Goal: Use online tool/utility: Use online tool/utility

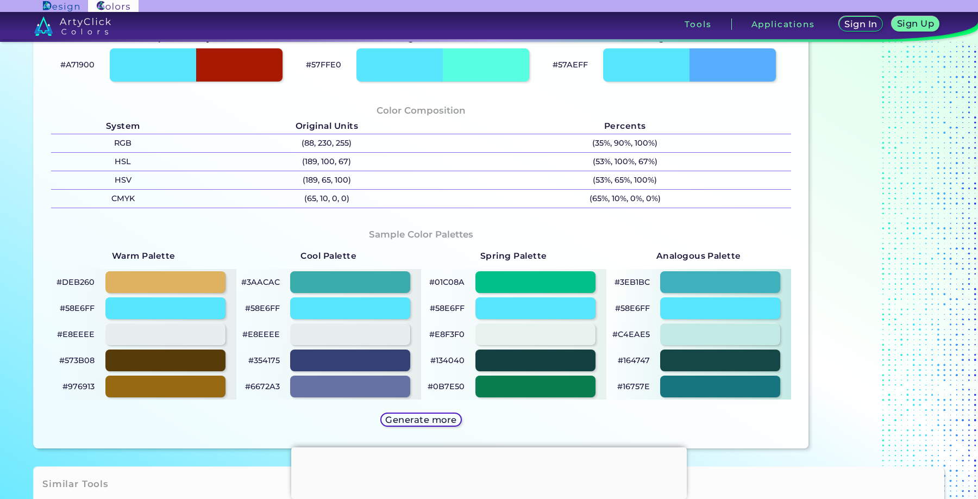
scroll to position [382, 0]
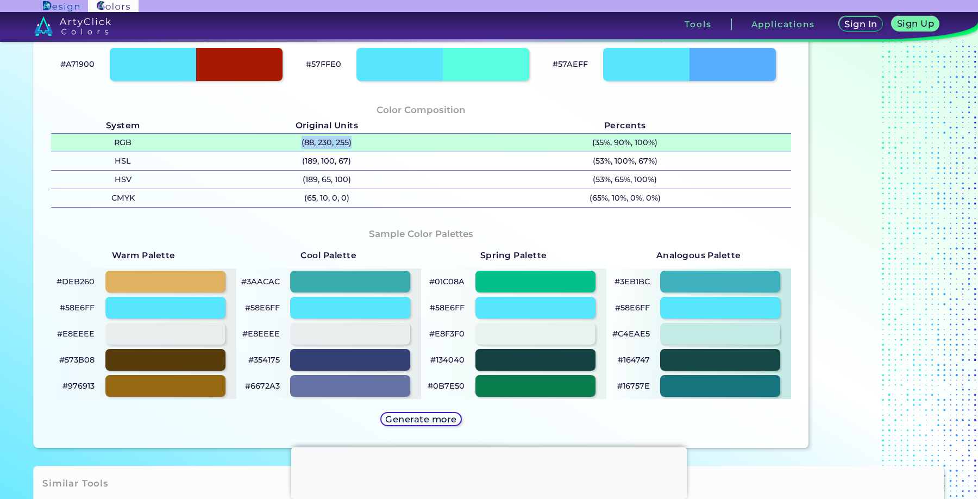
drag, startPoint x: 360, startPoint y: 146, endPoint x: 299, endPoint y: 147, distance: 60.3
click at [299, 147] on p "(88, 230, 255)" at bounding box center [327, 143] width 264 height 18
copy p "(88, 230, 255)"
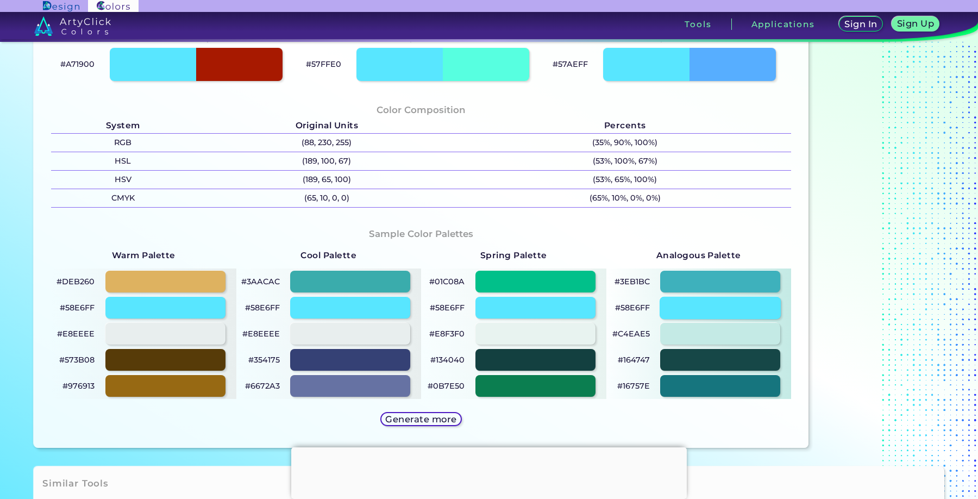
click at [681, 308] on div at bounding box center [721, 307] width 122 height 22
click at [721, 309] on div at bounding box center [721, 307] width 122 height 22
click at [695, 308] on div at bounding box center [721, 307] width 122 height 22
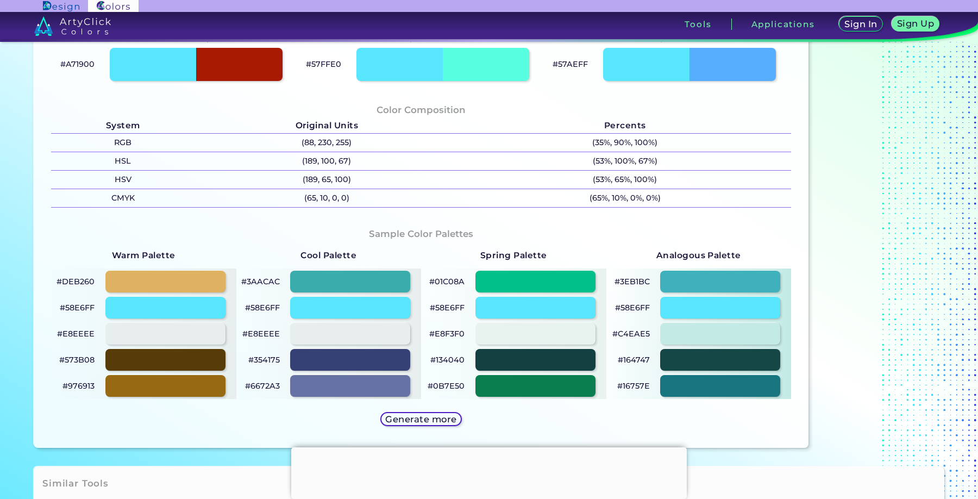
click at [648, 308] on p "#58E6FF" at bounding box center [632, 307] width 35 height 13
click at [695, 310] on div at bounding box center [721, 307] width 122 height 22
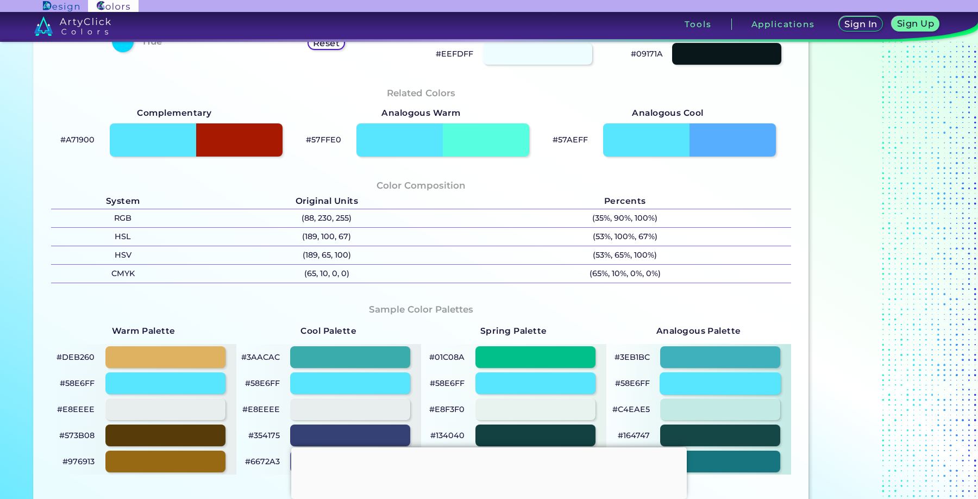
scroll to position [301, 0]
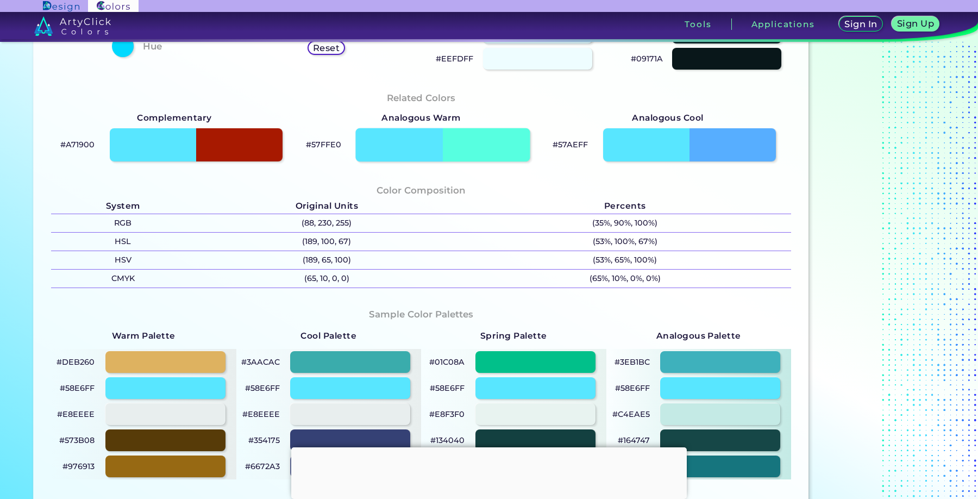
click at [422, 149] on div at bounding box center [442, 145] width 174 height 34
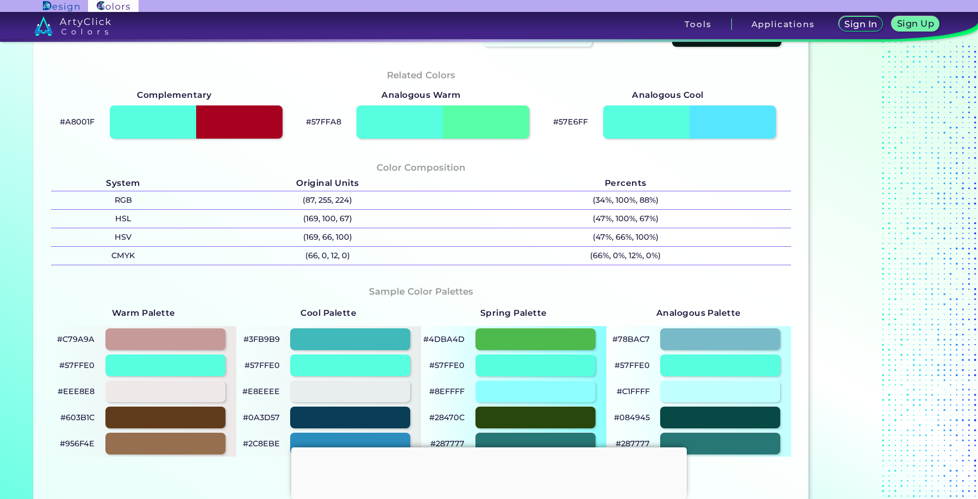
scroll to position [234, 0]
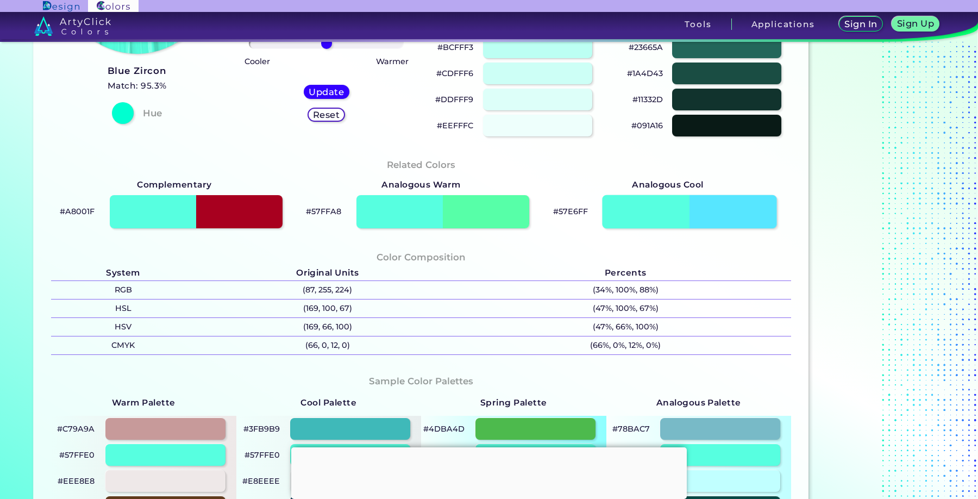
click at [738, 209] on div at bounding box center [689, 212] width 174 height 34
type input "#57e6ff"
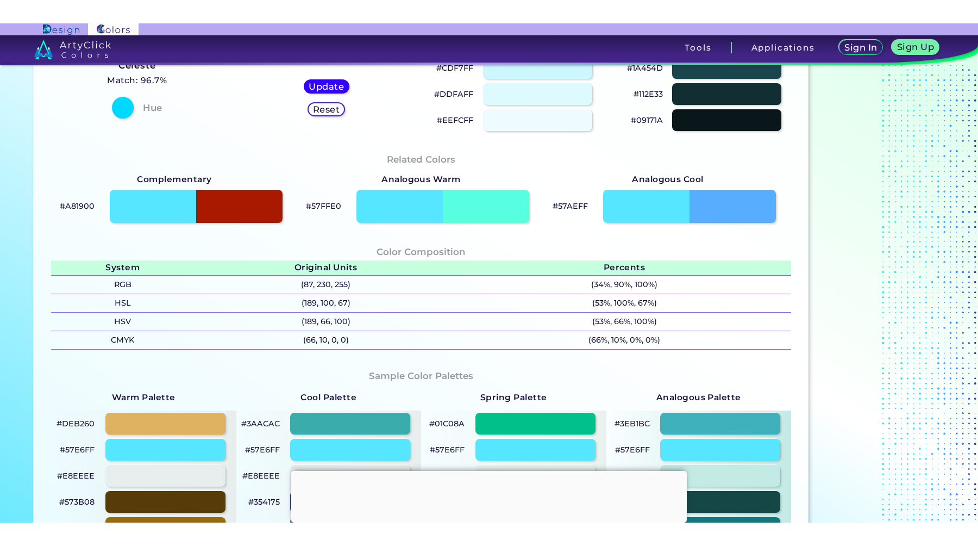
scroll to position [264, 0]
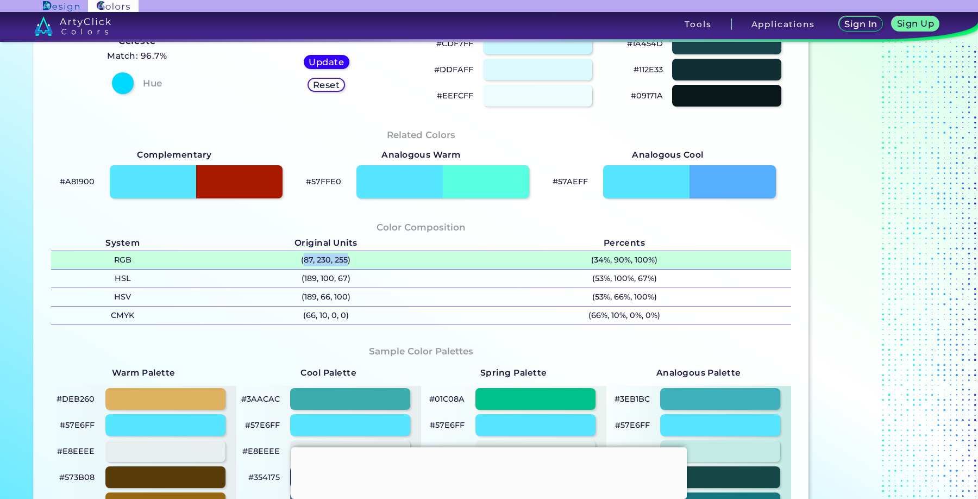
drag, startPoint x: 347, startPoint y: 261, endPoint x: 302, endPoint y: 263, distance: 45.1
click at [302, 263] on p "(87, 230, 255)" at bounding box center [326, 260] width 264 height 18
copy p "87, 230, 255"
